Goal: Information Seeking & Learning: Find contact information

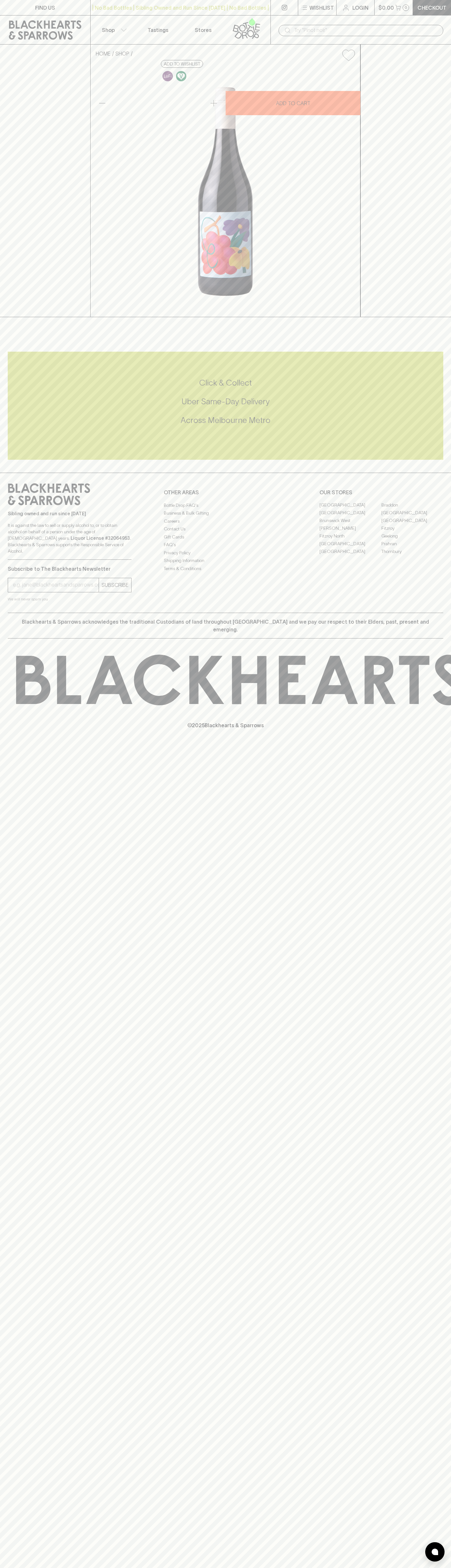
click at [307, 31] on input "text" at bounding box center [366, 30] width 144 height 10
click at [435, 266] on div "HOME SHOP Parco Gamay Nouveau 2024 $35.00 Add to wishlist 10% discount when pur…" at bounding box center [226, 181] width 451 height 273
click at [48, 1568] on html "FIND US | No Bad Bottles | Sibling Owned and Run Since [DATE] | No Bad Bottles …" at bounding box center [226, 784] width 451 height 1568
click at [0, 4] on link "FIND US" at bounding box center [45, 7] width 91 height 15
